Goal: Task Accomplishment & Management: Manage account settings

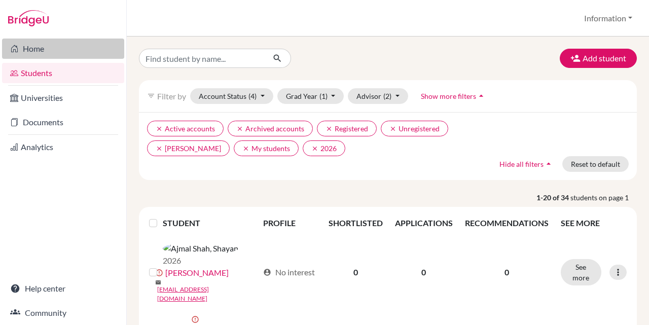
click at [78, 51] on link "Home" at bounding box center [63, 49] width 122 height 20
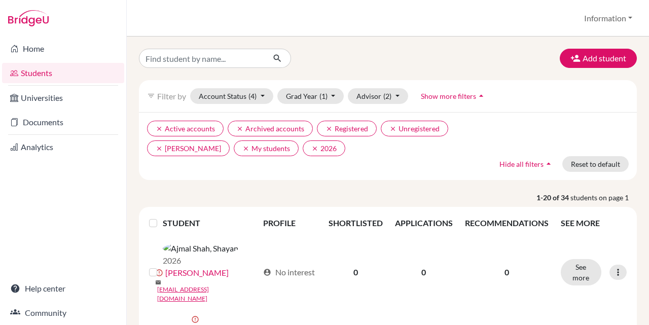
click at [22, 20] on img at bounding box center [28, 18] width 41 height 16
click at [607, 17] on button "Information" at bounding box center [608, 18] width 57 height 19
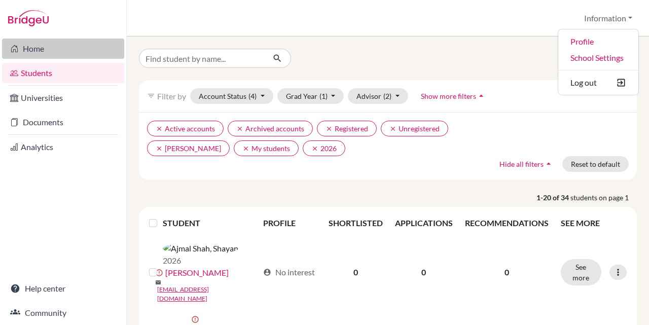
click at [21, 43] on link "Home" at bounding box center [63, 49] width 122 height 20
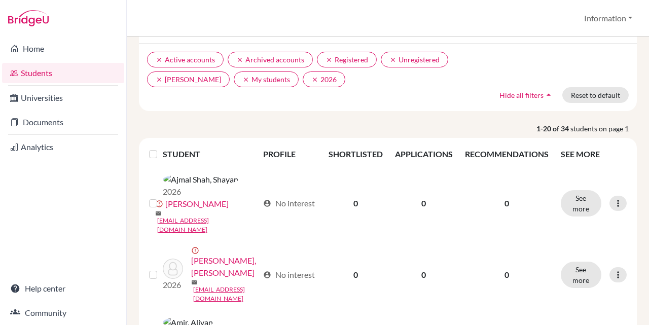
scroll to position [101, 0]
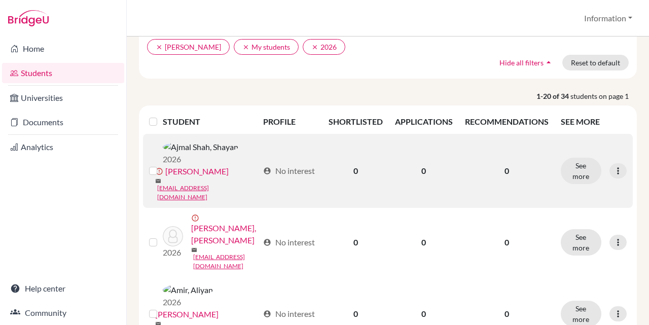
click at [161, 165] on label at bounding box center [161, 165] width 0 height 0
click at [0, 0] on input "checkbox" at bounding box center [0, 0] width 0 height 0
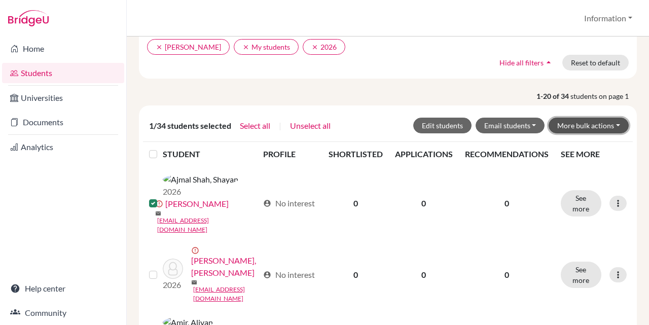
click at [609, 124] on button "More bulk actions" at bounding box center [589, 126] width 80 height 16
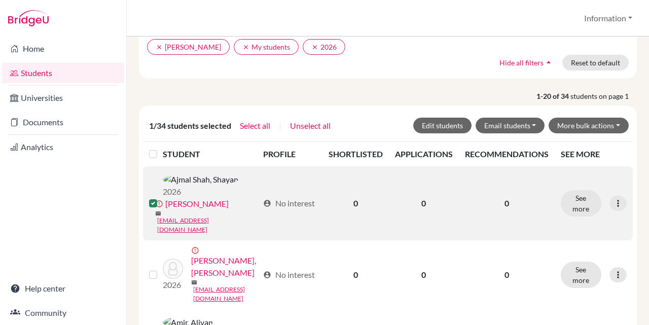
click at [161, 197] on label at bounding box center [161, 197] width 0 height 0
click at [0, 0] on input "checkbox" at bounding box center [0, 0] width 0 height 0
